Goal: Contribute content

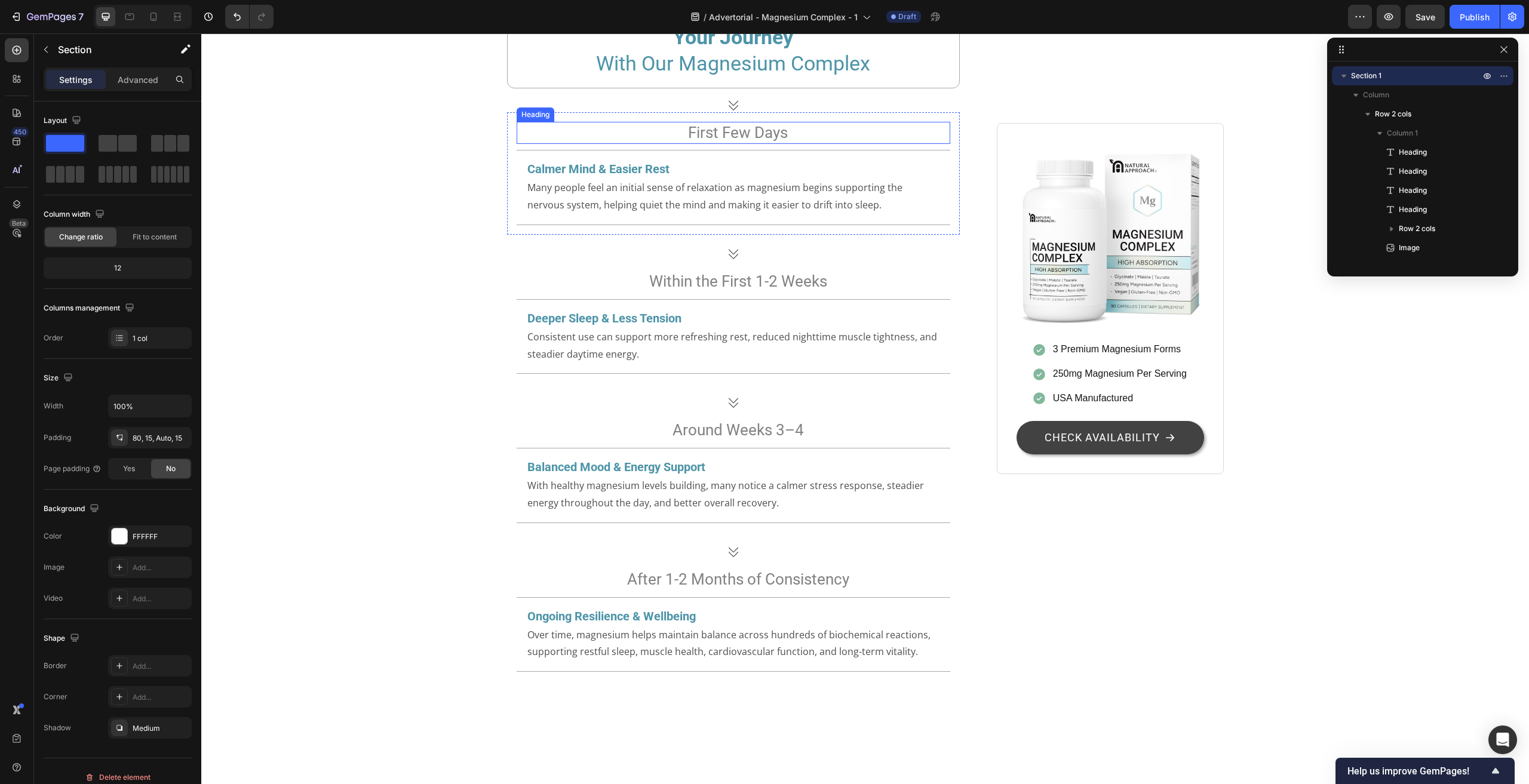
scroll to position [3462, 0]
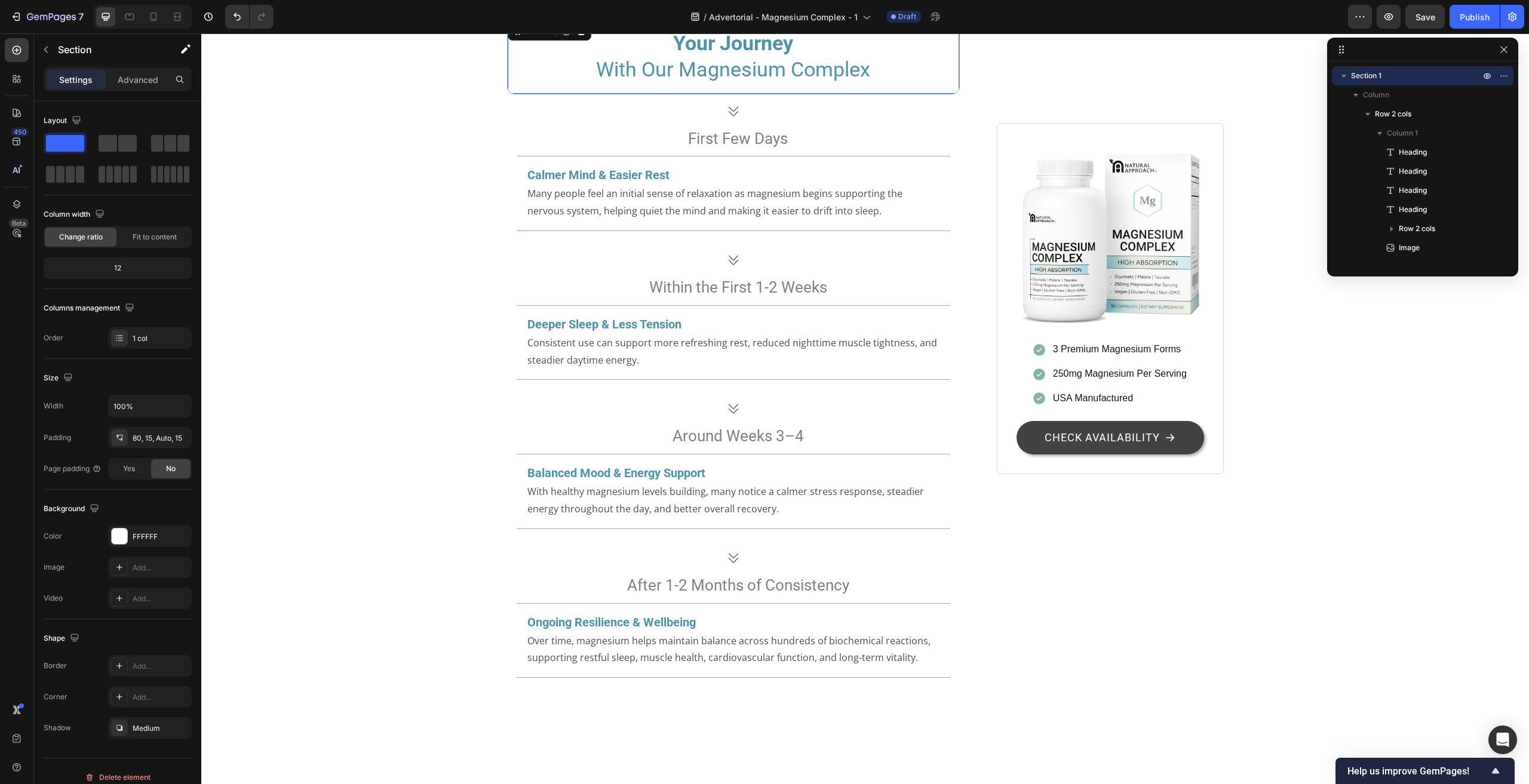
click at [707, 94] on div "Your Journey With Our Magnesium Complex Heading Row 0" at bounding box center [734, 56] width 453 height 75
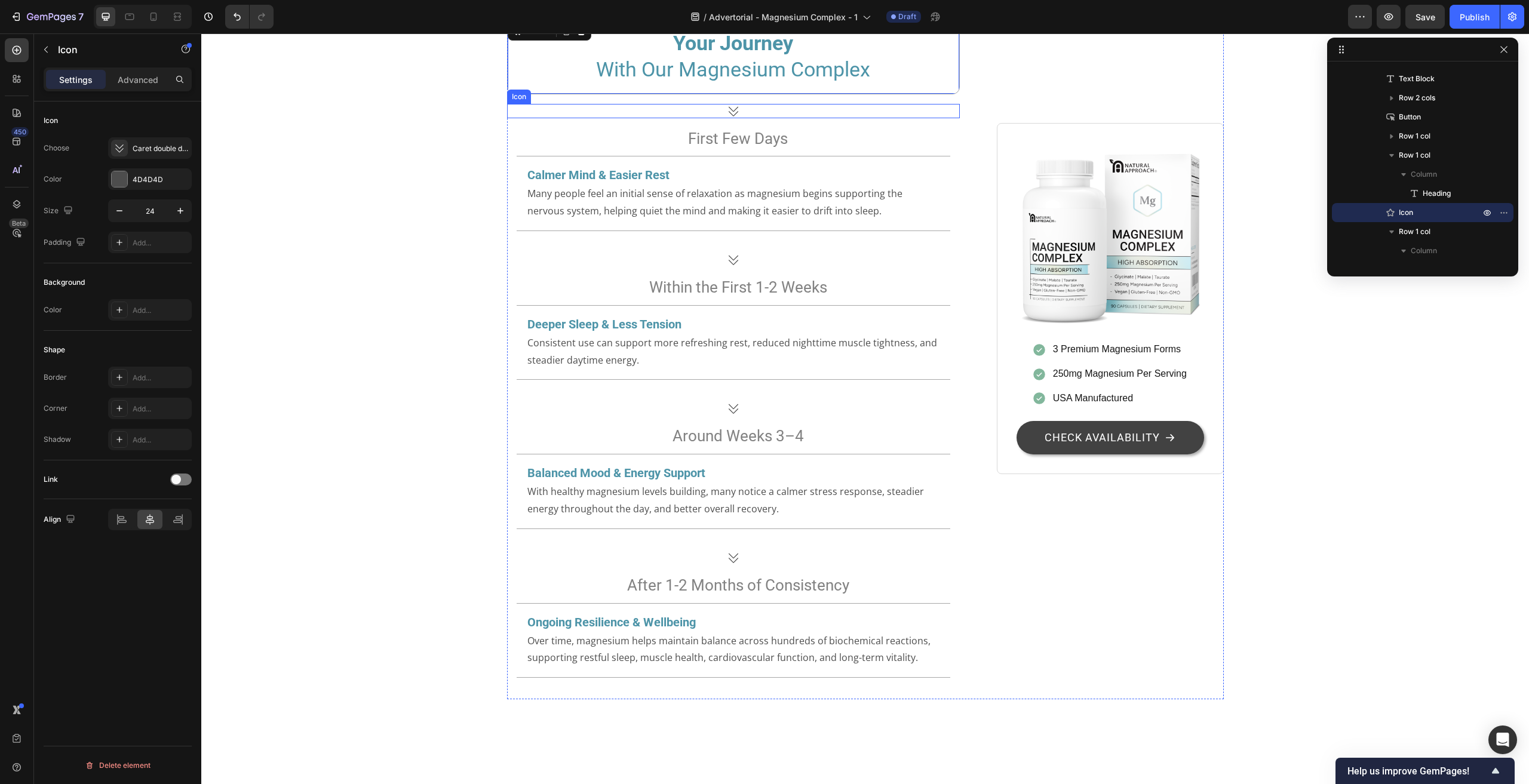
click at [725, 118] on div "Icon" at bounding box center [734, 111] width 453 height 15
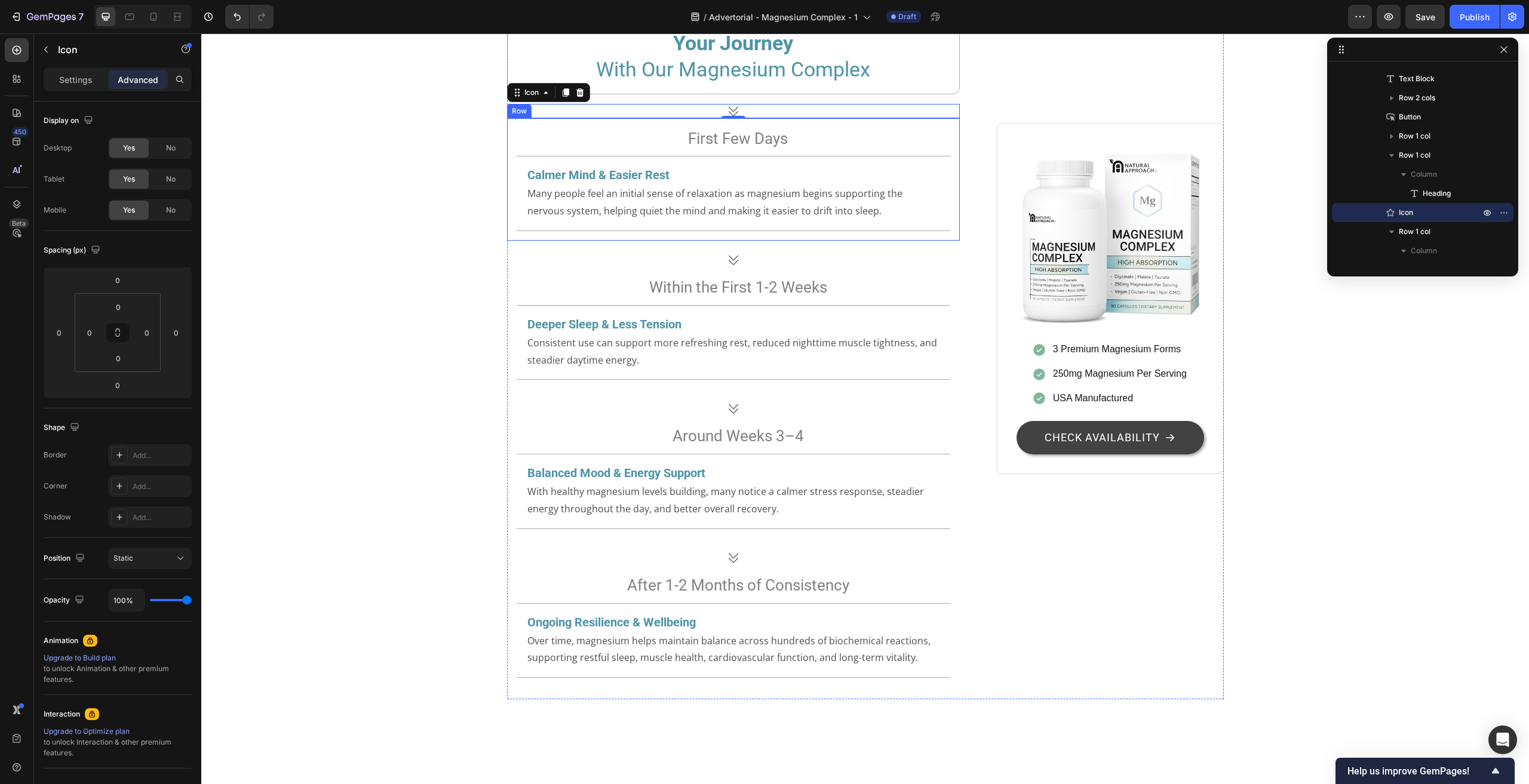
click at [705, 240] on div "First Few Days Heading Calmer Mind & Easier Rest Heading Many people feel an in…" at bounding box center [734, 179] width 453 height 122
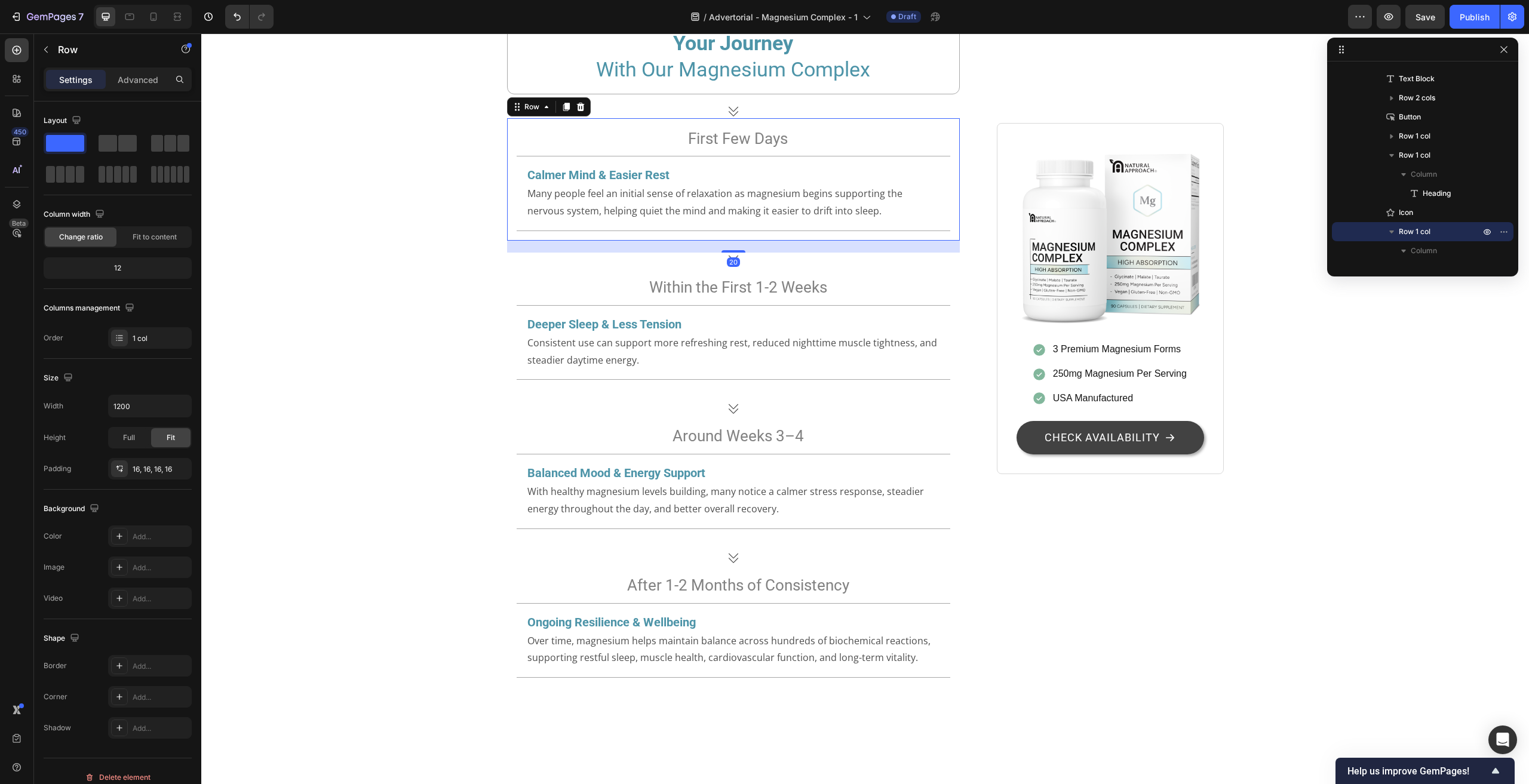
click at [507, 240] on div "First Few Days Heading Calmer Mind & Easier Rest Heading Many people feel an in…" at bounding box center [734, 179] width 453 height 122
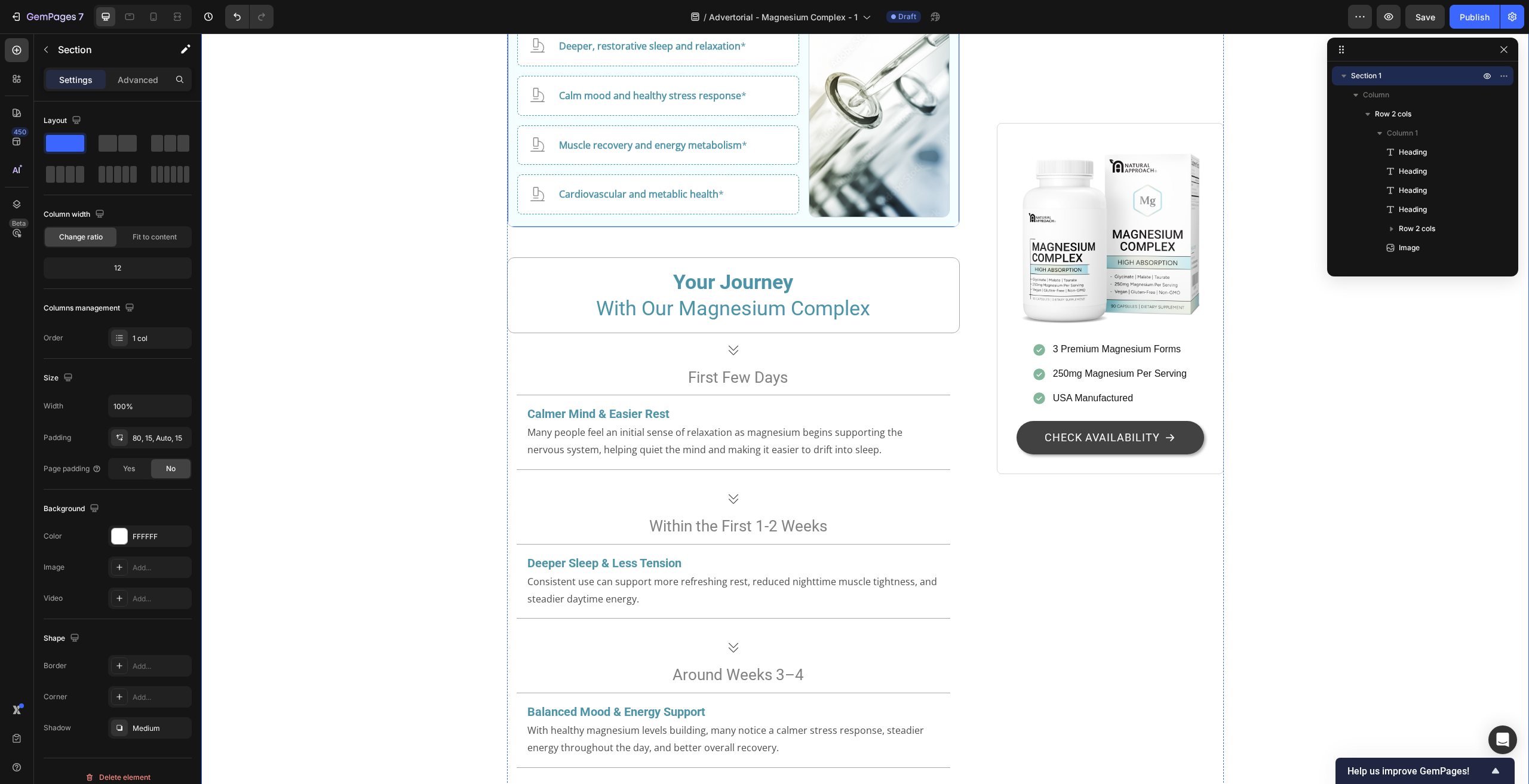
scroll to position [570, 0]
click at [670, 227] on div "Backed by Science, Not Hype Heading Magnesium glycinate, malate, and taurate ha…" at bounding box center [734, 91] width 453 height 272
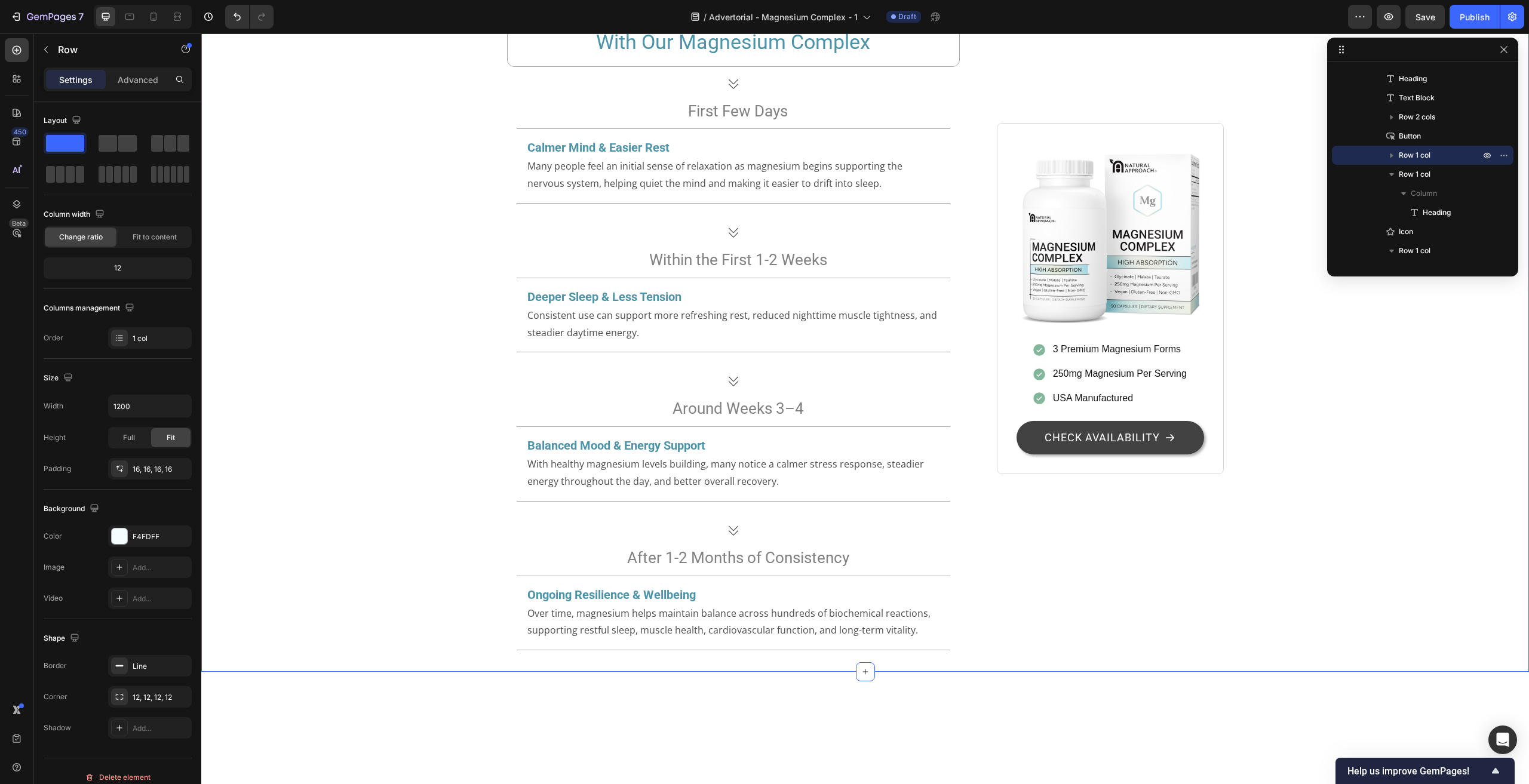
scroll to position [3462, 0]
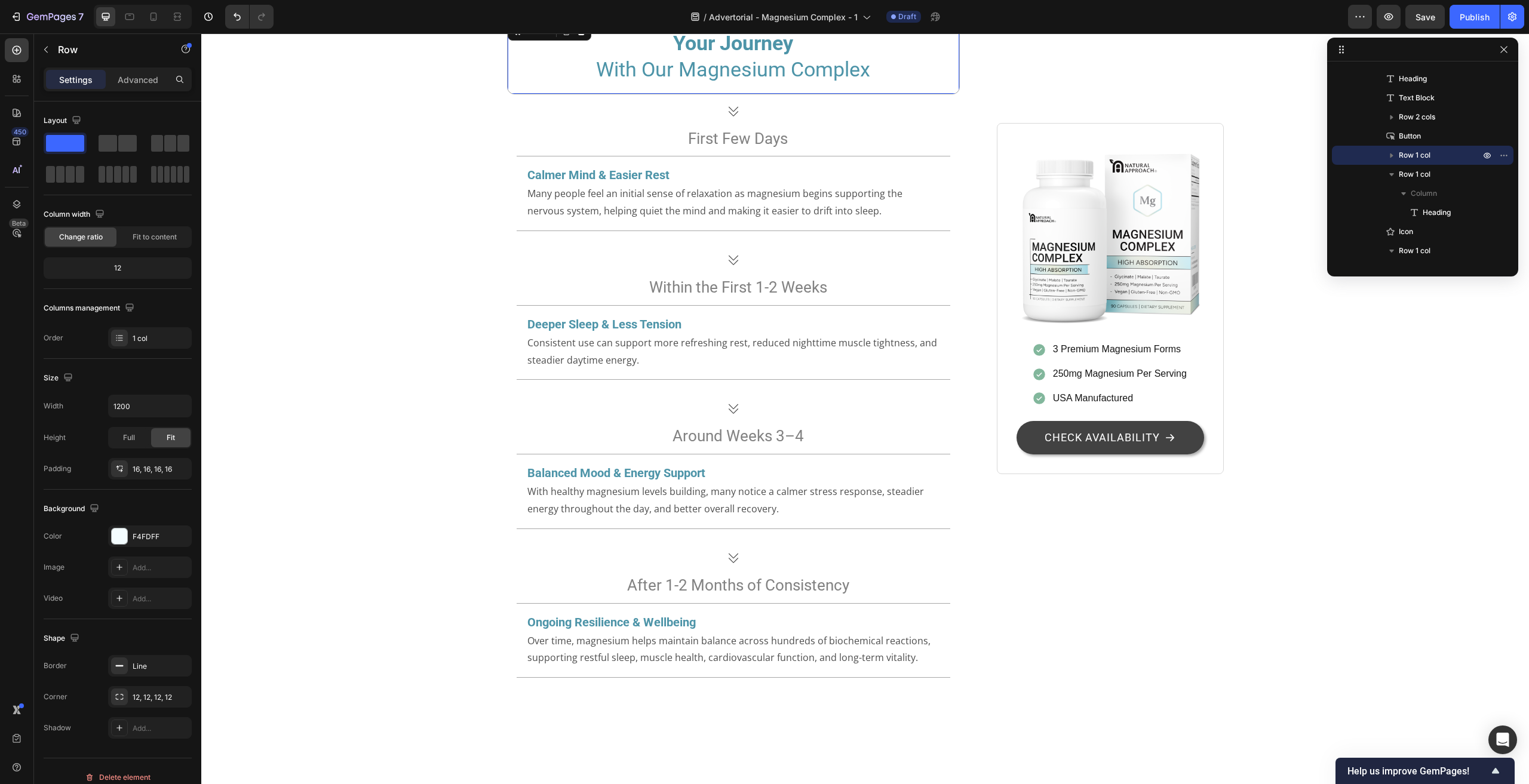
click at [507, 94] on div "Your Journey With Our Magnesium Complex Heading Row 16" at bounding box center [734, 56] width 453 height 75
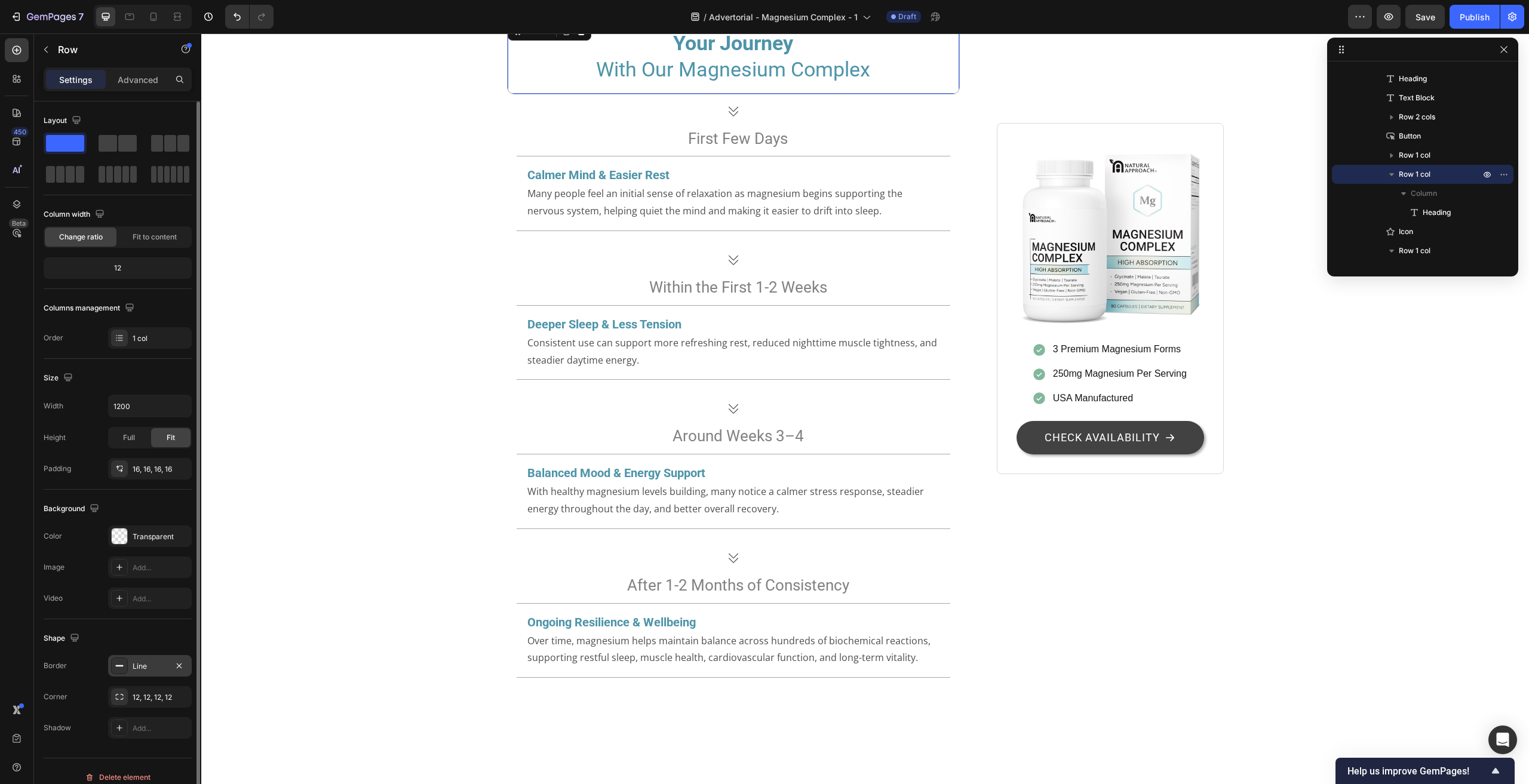
click at [153, 665] on div "Line" at bounding box center [149, 666] width 35 height 11
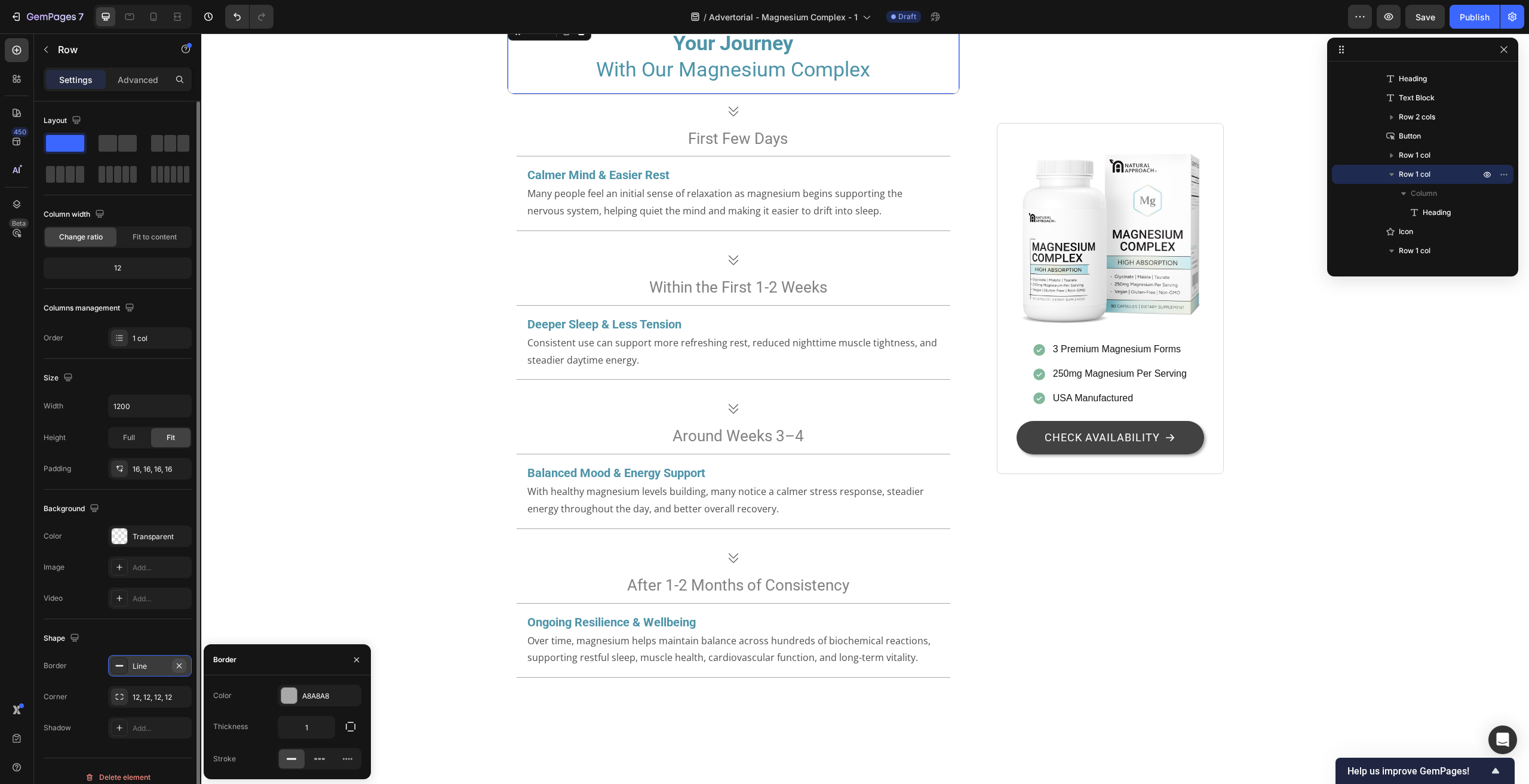
click at [180, 665] on icon "button" at bounding box center [179, 665] width 9 height 9
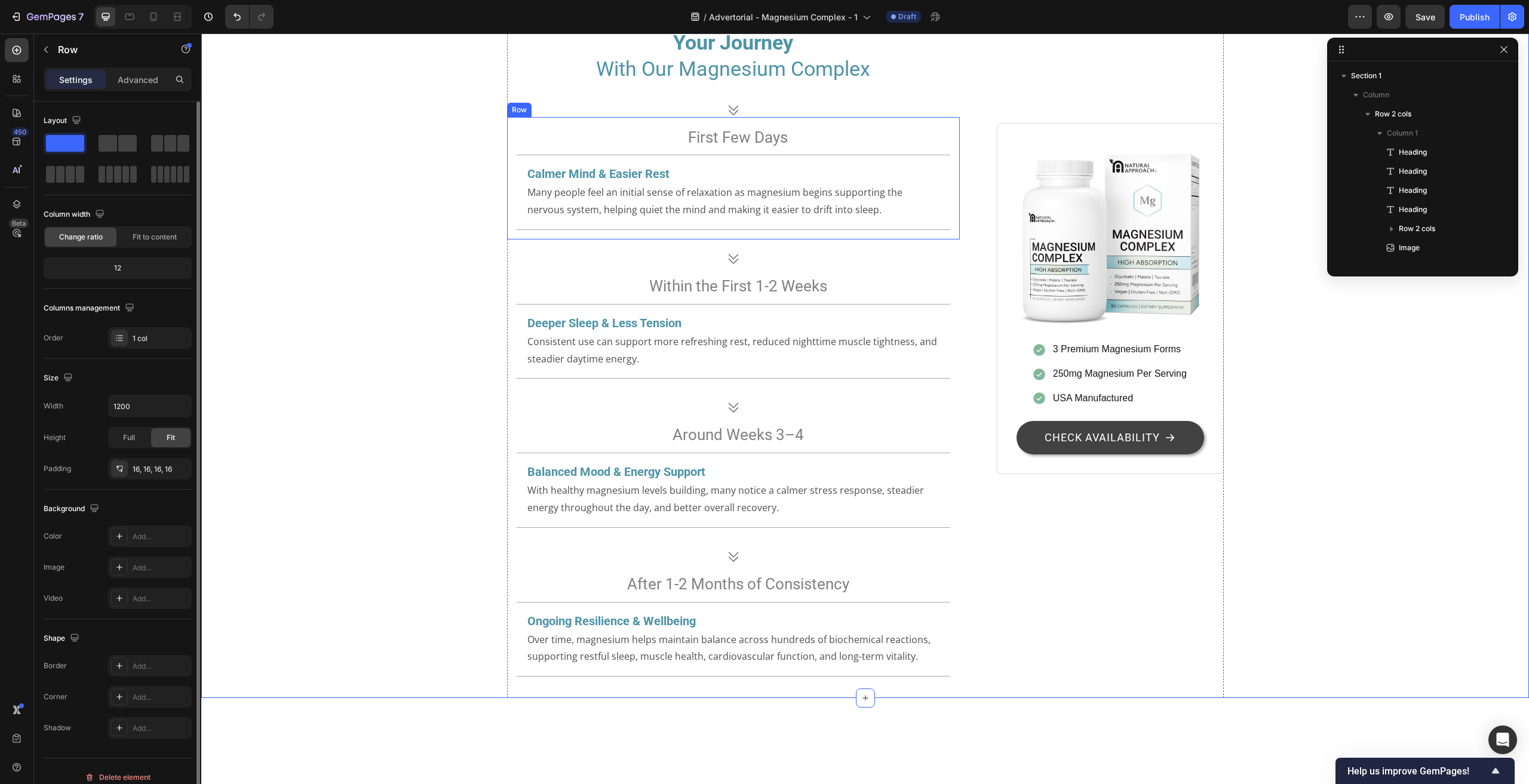
click at [509, 239] on div "First Few Days Heading Calmer Mind & Easier Rest Heading Many people feel an in…" at bounding box center [734, 178] width 453 height 122
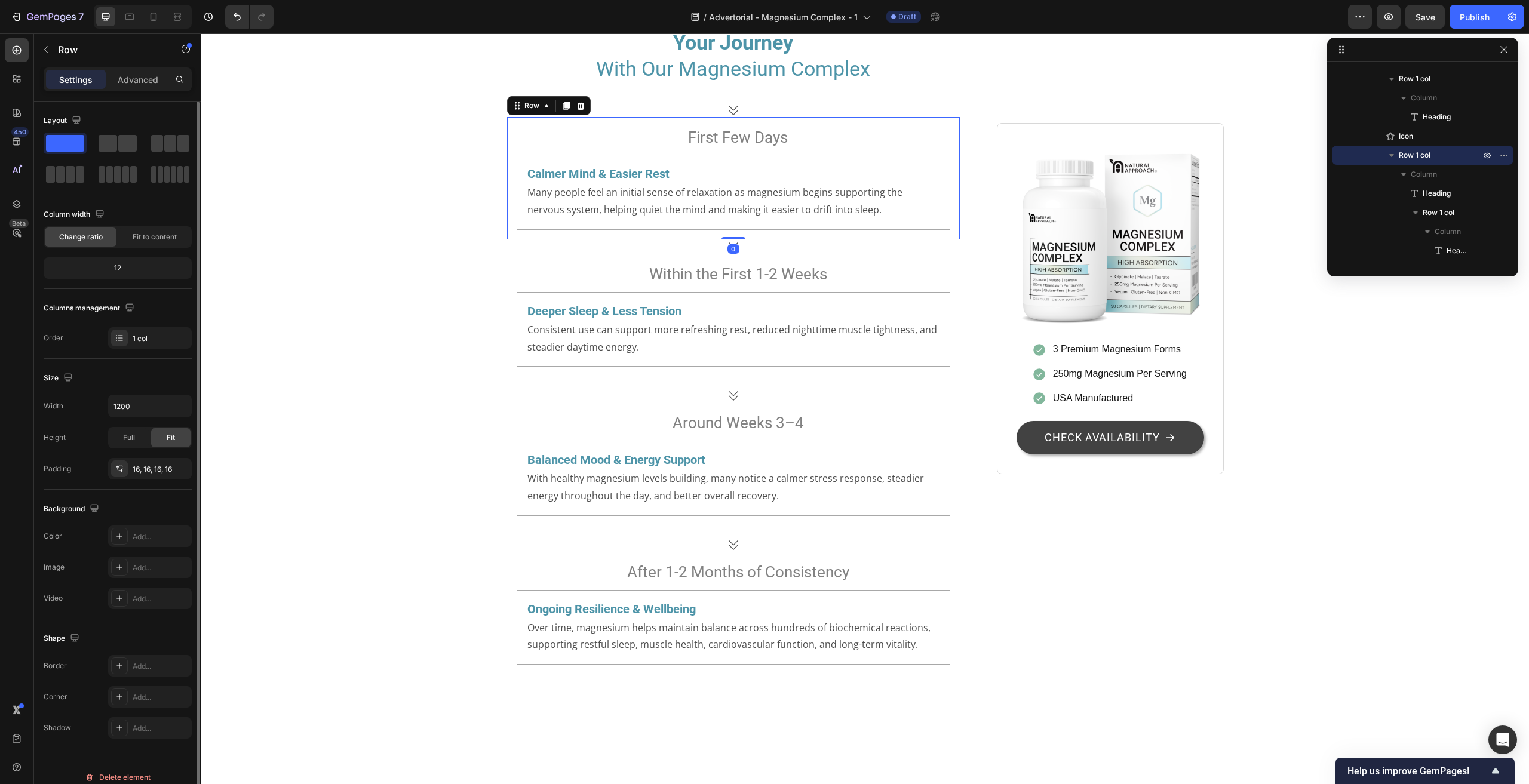
drag, startPoint x: 734, startPoint y: 501, endPoint x: 721, endPoint y: 475, distance: 29.1
click at [747, 239] on div "First Few Days Heading Calmer Mind & Easier Rest Heading Many people feel an in…" at bounding box center [734, 178] width 453 height 122
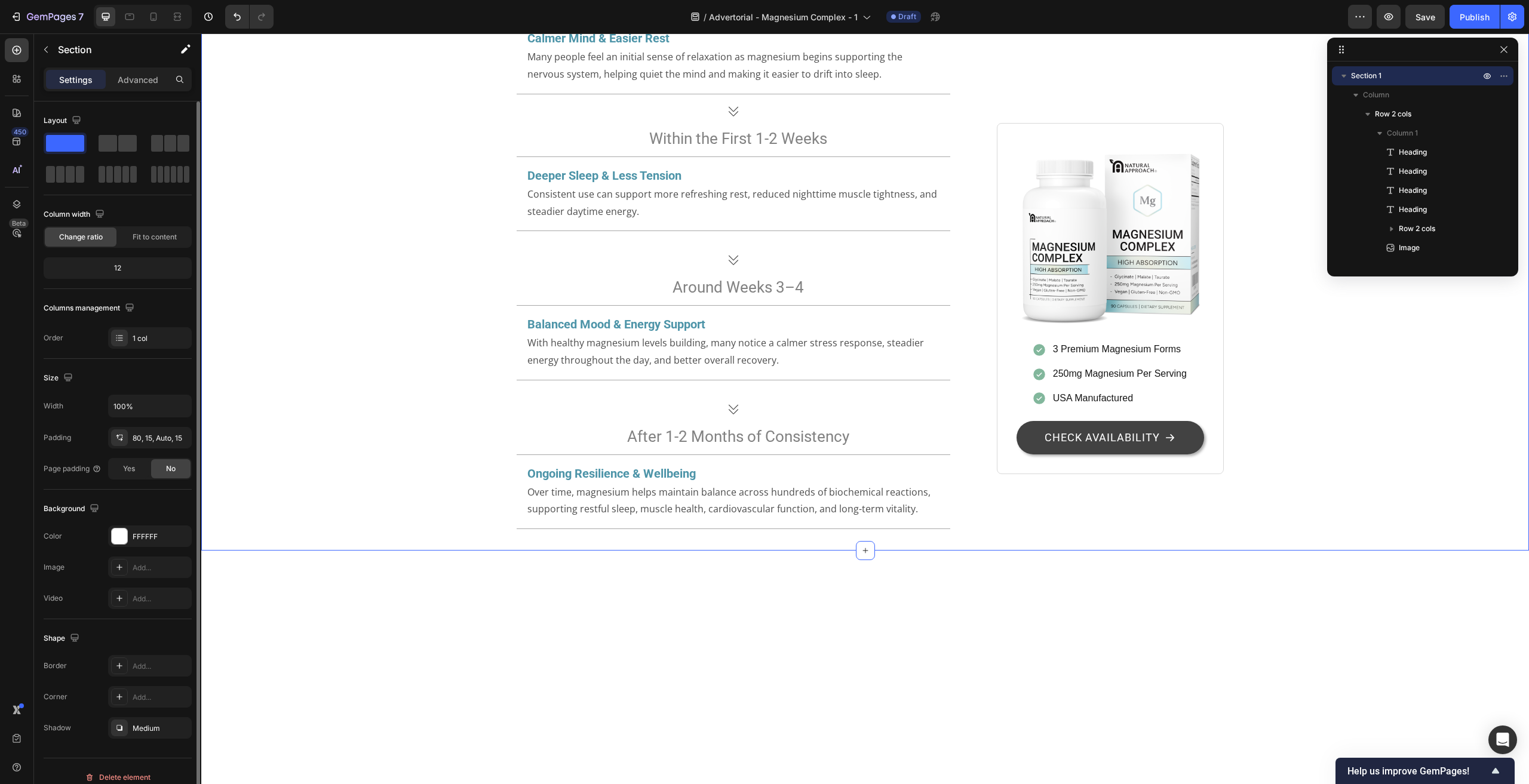
scroll to position [3641, 0]
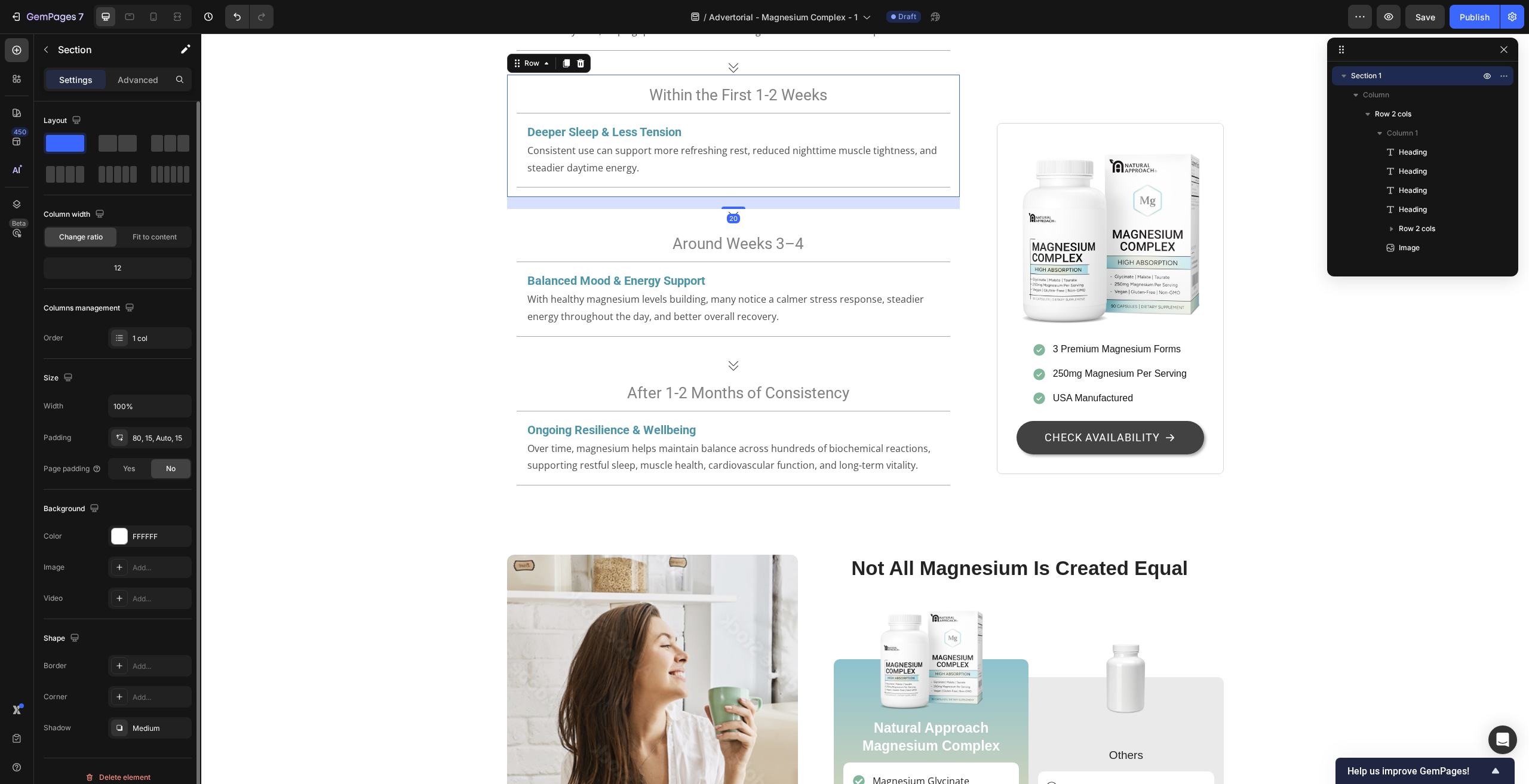
click at [507, 197] on div "Within the First 1-2 Weeks Heading Deeper Sleep & Less Tension Heading Consiste…" at bounding box center [734, 135] width 453 height 122
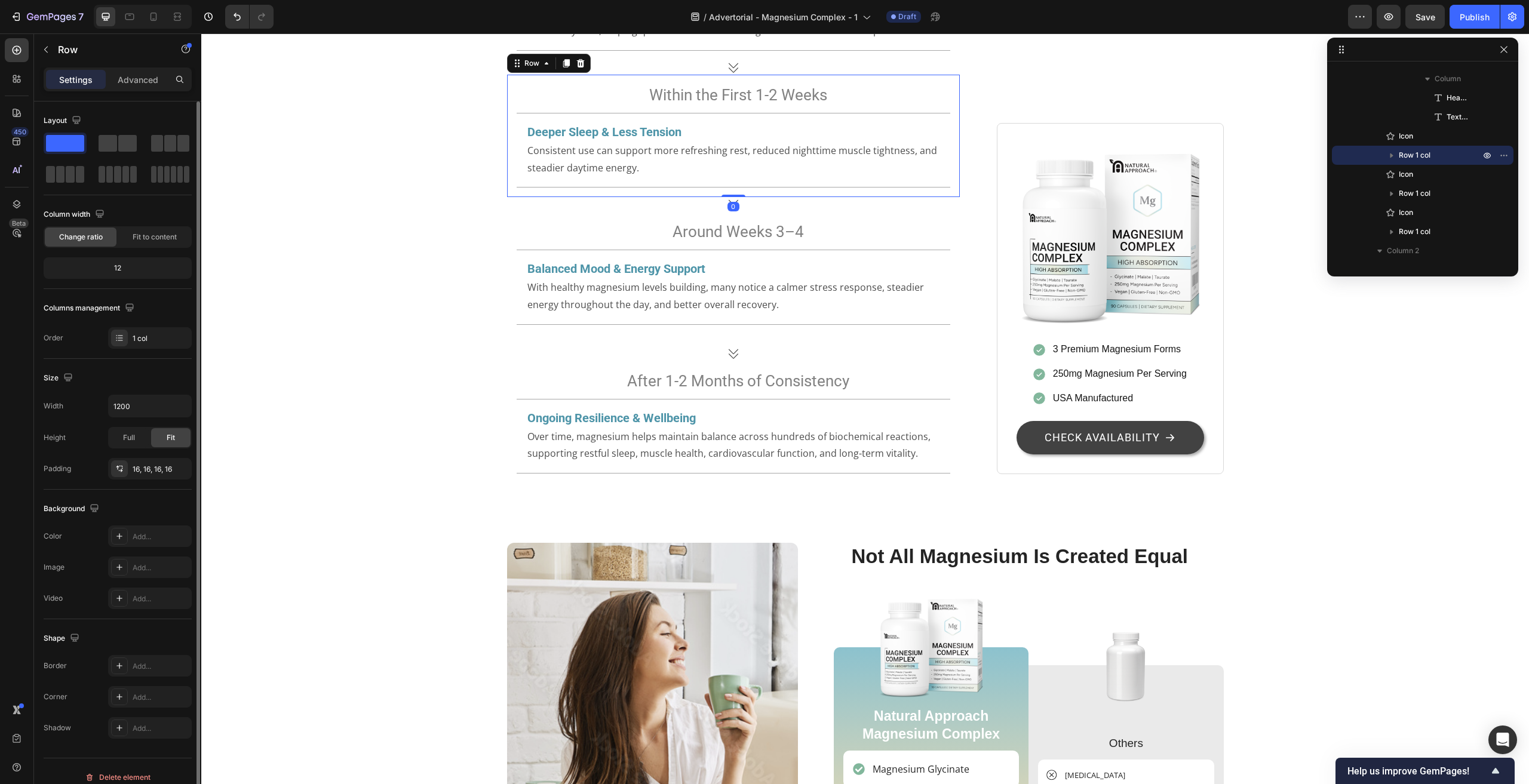
drag, startPoint x: 726, startPoint y: 458, endPoint x: 727, endPoint y: 438, distance: 20.0
click at [727, 197] on div "Within the First 1-2 Weeks Heading Deeper Sleep & Less Tension Heading Consiste…" at bounding box center [734, 135] width 453 height 122
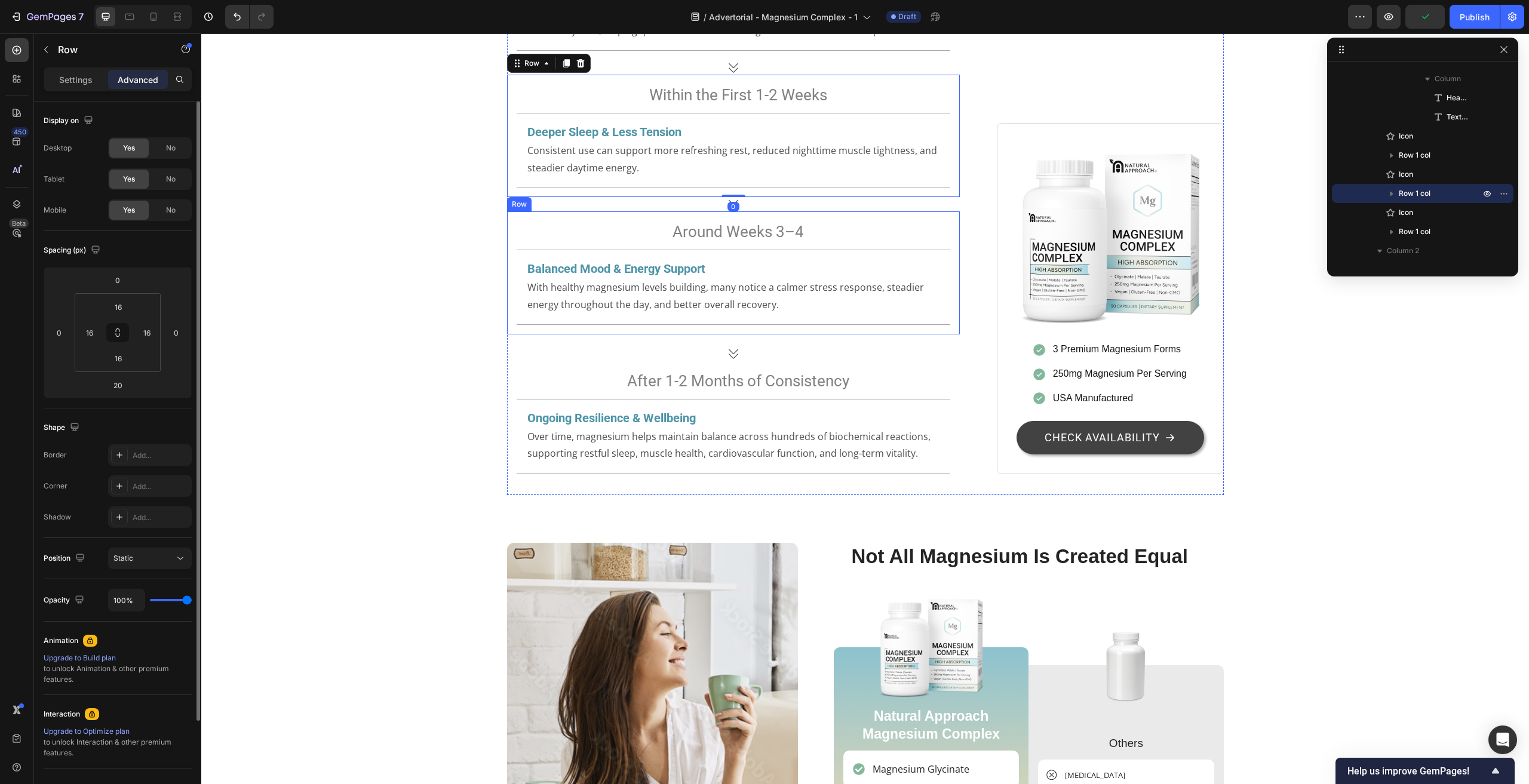
click at [508, 333] on div "Around Weeks 3–4 Heading Balanced Mood & Energy Support Heading With healthy ma…" at bounding box center [734, 272] width 453 height 122
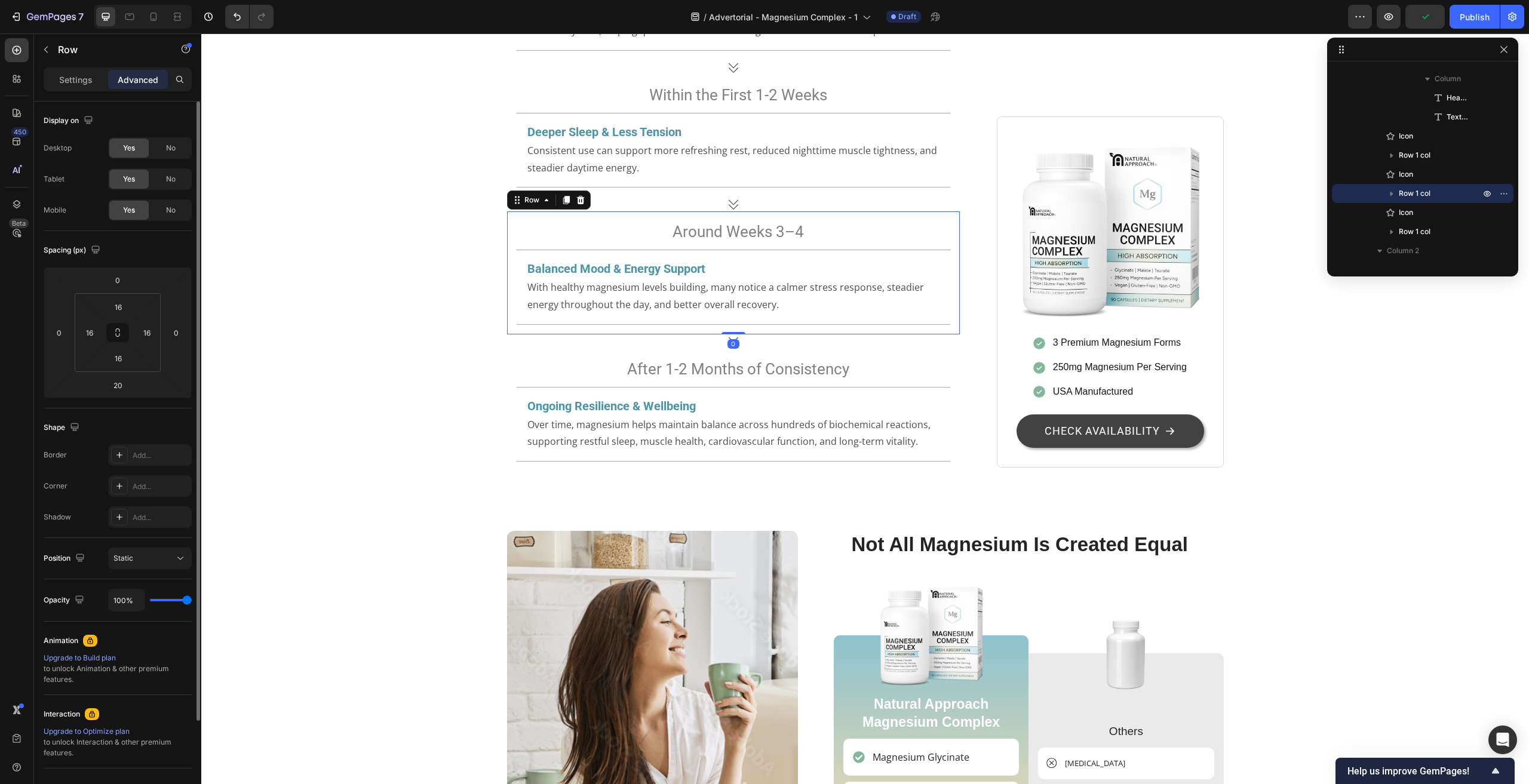
drag, startPoint x: 727, startPoint y: 595, endPoint x: 727, endPoint y: 560, distance: 35.0
click at [729, 333] on div "Around Weeks 3–4 Heading Balanced Mood & Energy Support Heading With healthy ma…" at bounding box center [734, 272] width 453 height 122
type input "0"
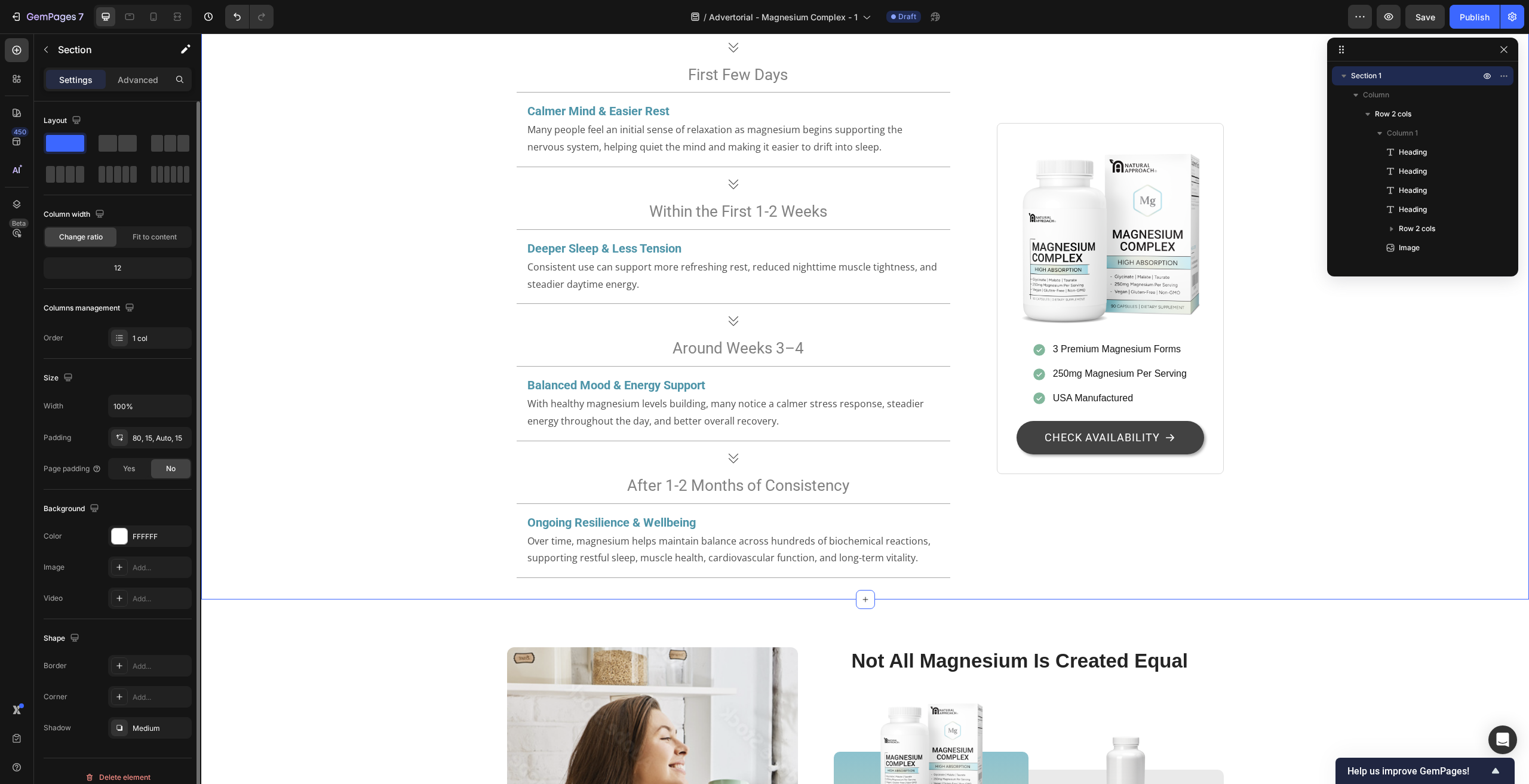
scroll to position [3641, 0]
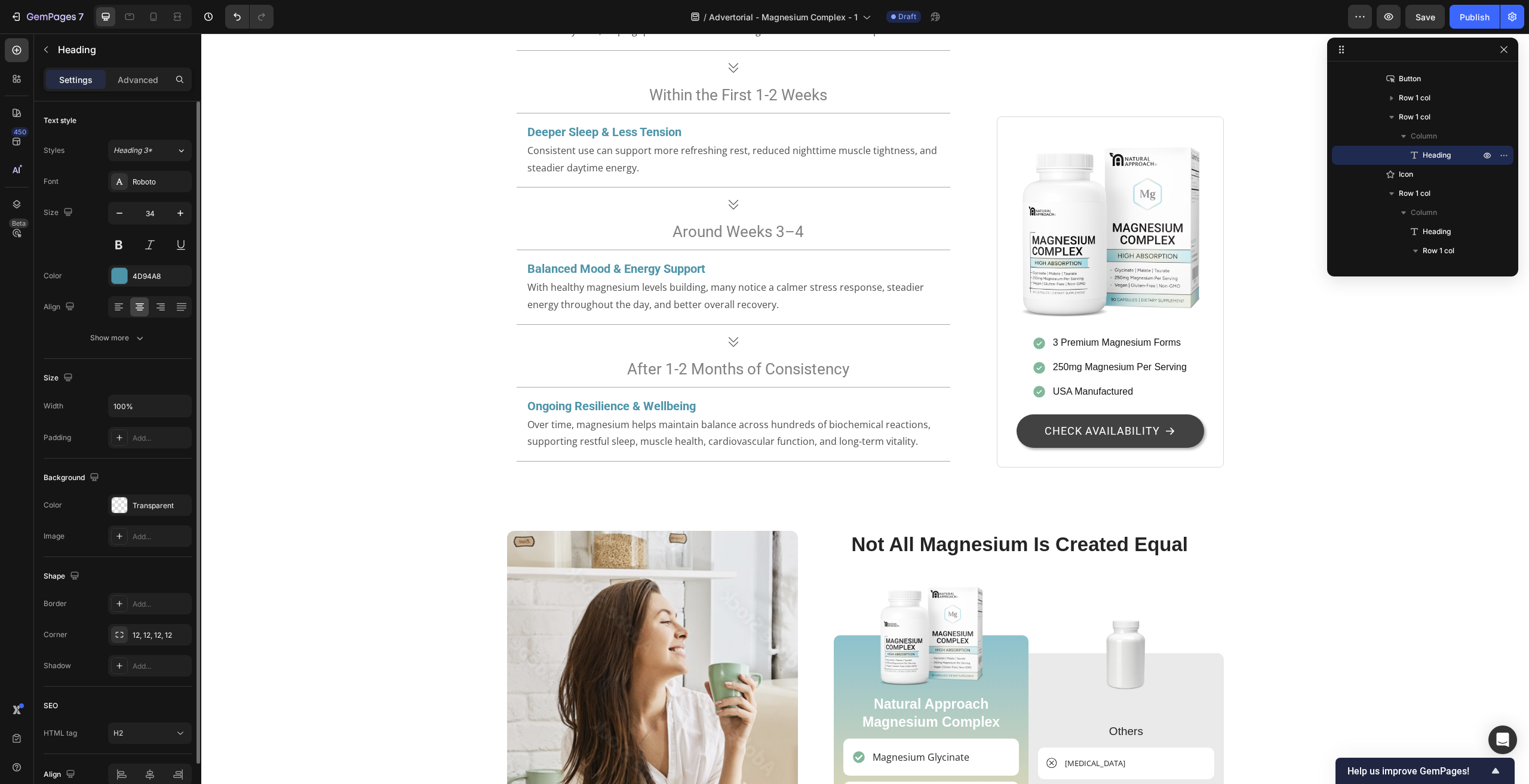
drag, startPoint x: 786, startPoint y: 140, endPoint x: 864, endPoint y: 152, distance: 78.9
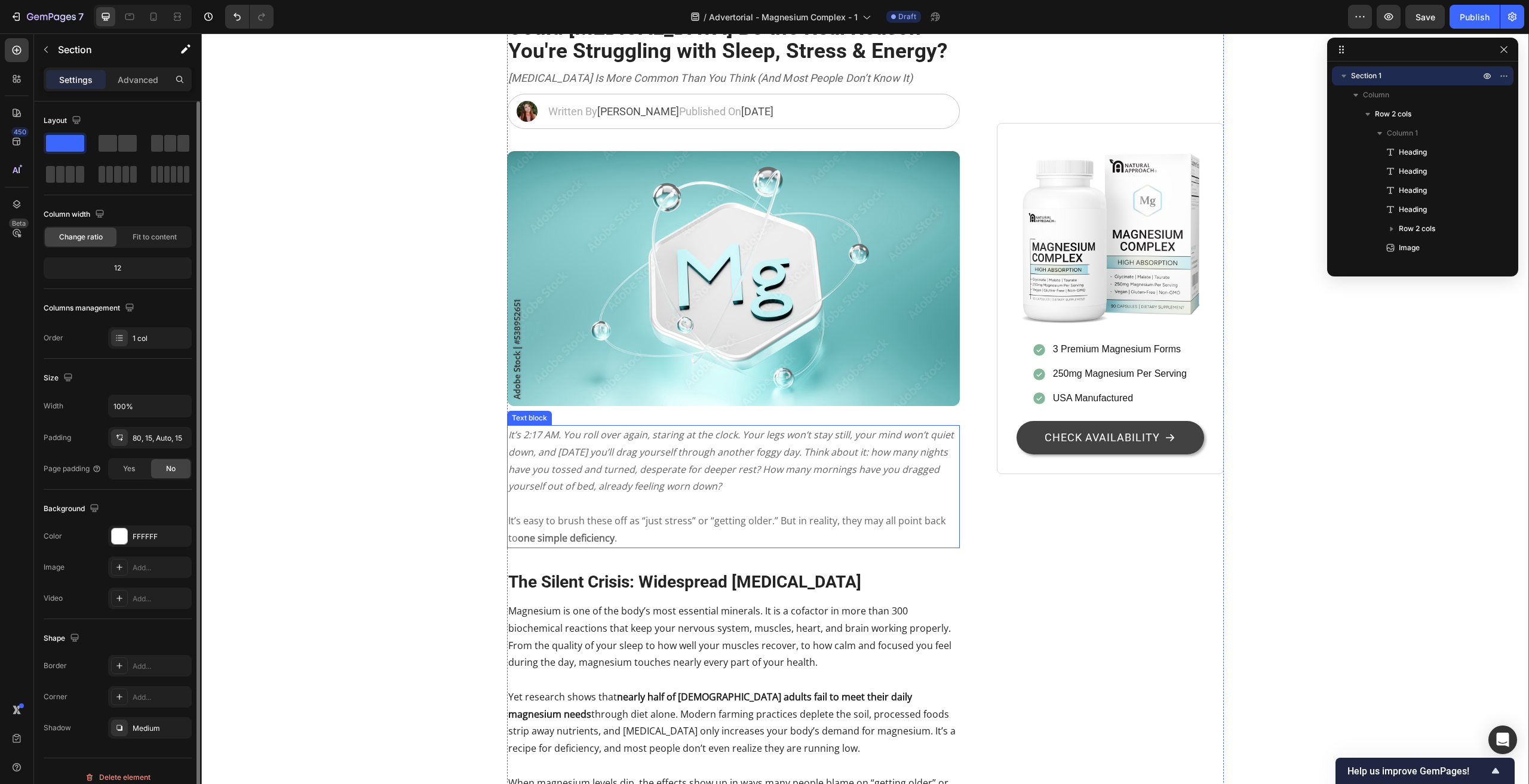
scroll to position [0, 0]
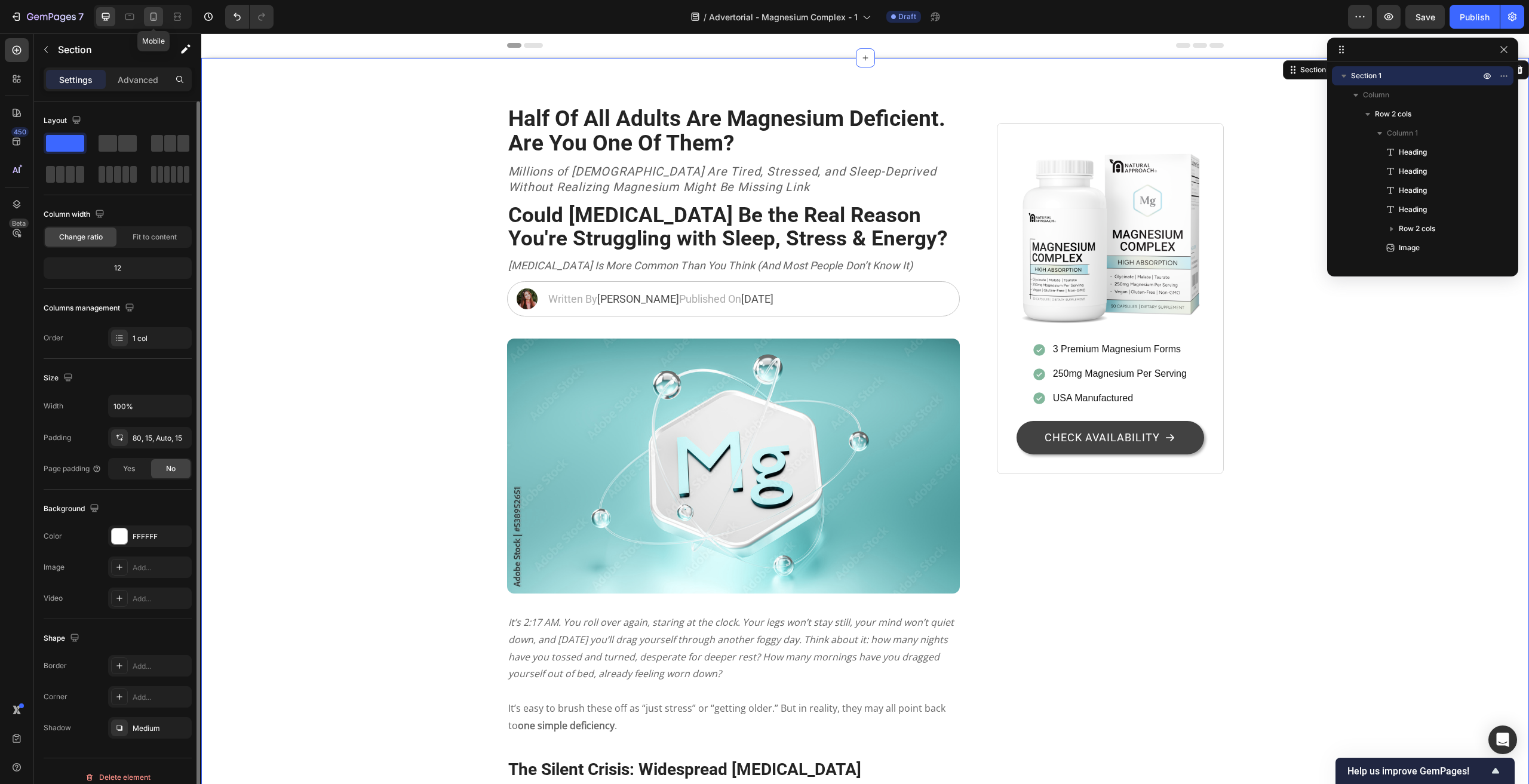
click at [148, 18] on icon at bounding box center [153, 16] width 12 height 12
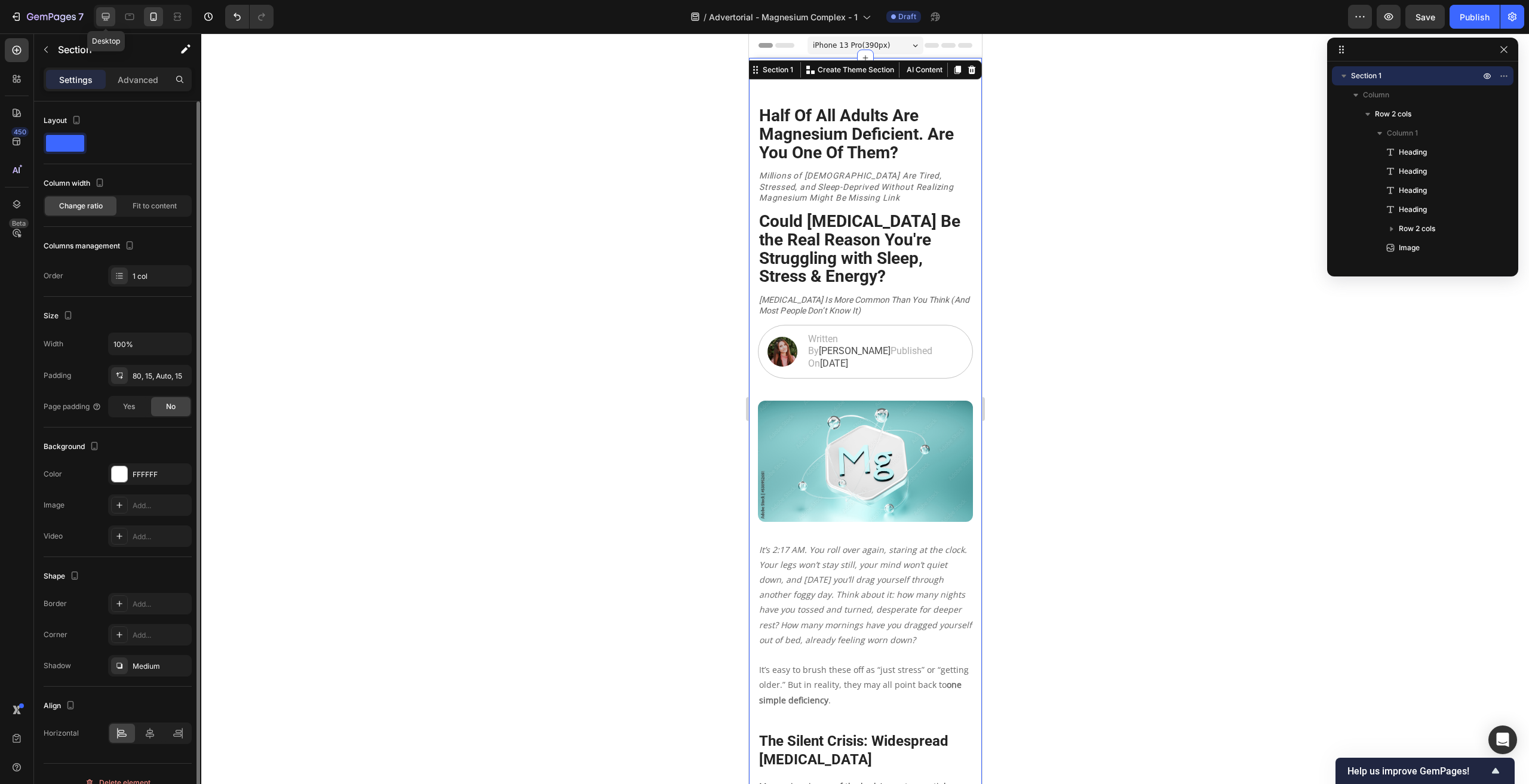
click at [104, 19] on icon at bounding box center [106, 17] width 8 height 8
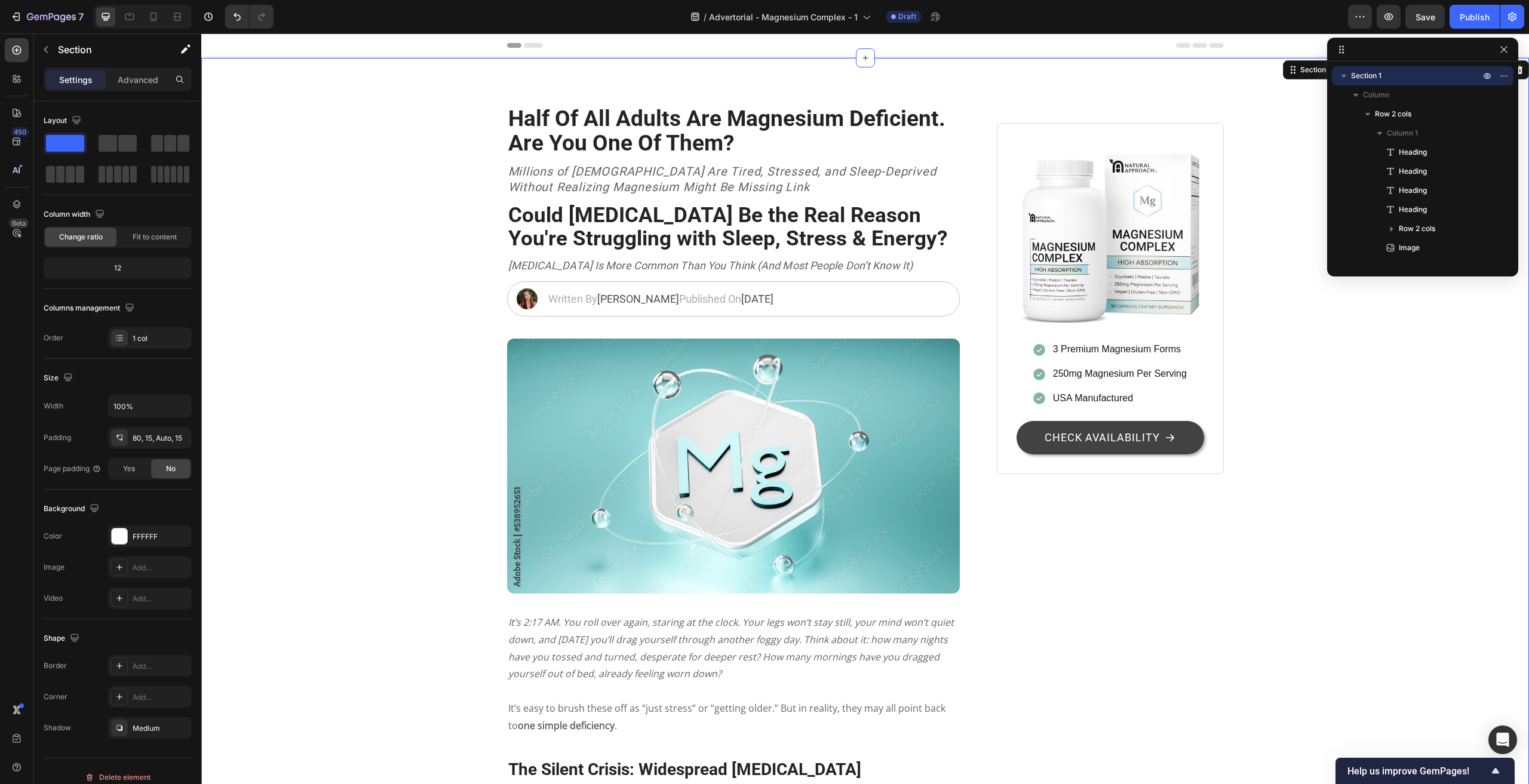
drag, startPoint x: 268, startPoint y: 179, endPoint x: 561, endPoint y: 79, distance: 309.6
click at [1414, 18] on button "Save" at bounding box center [1425, 17] width 39 height 24
click at [1392, 19] on icon "button" at bounding box center [1389, 16] width 9 height 7
